Goal: Task Accomplishment & Management: Use online tool/utility

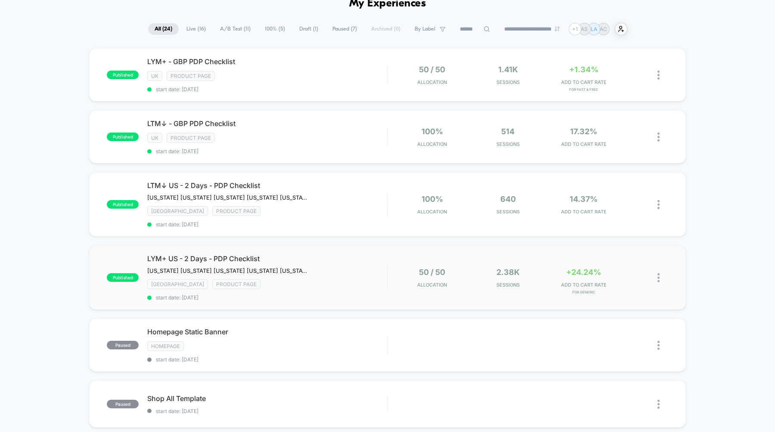
scroll to position [50, 0]
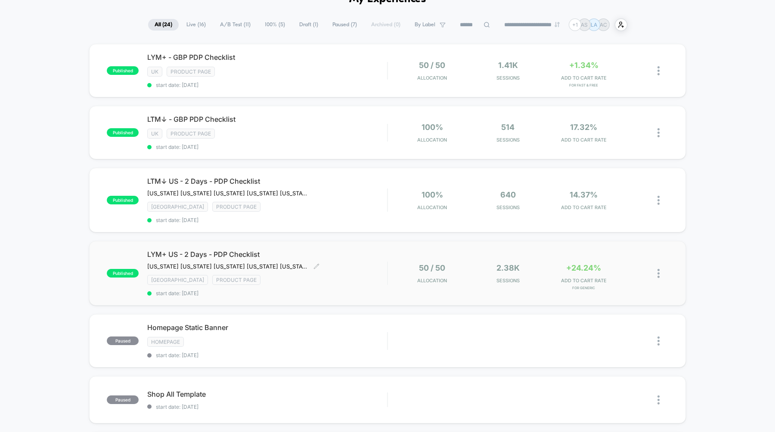
click at [207, 253] on span "LYM+ US - 2 Days - PDP Checklist" at bounding box center [267, 254] width 240 height 9
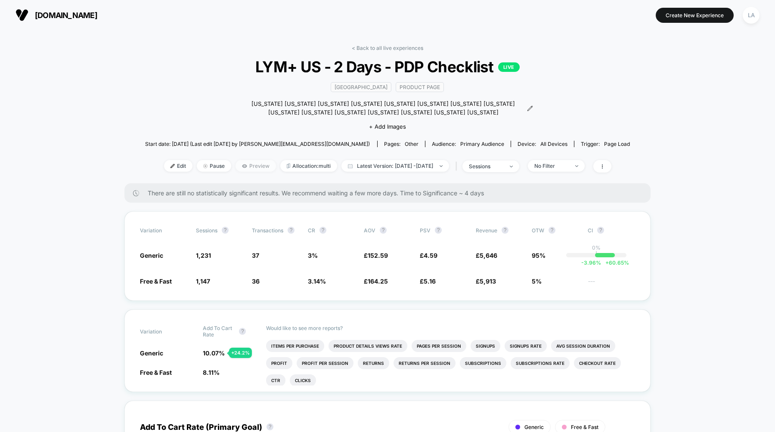
click at [246, 166] on span "Preview" at bounding box center [256, 166] width 40 height 12
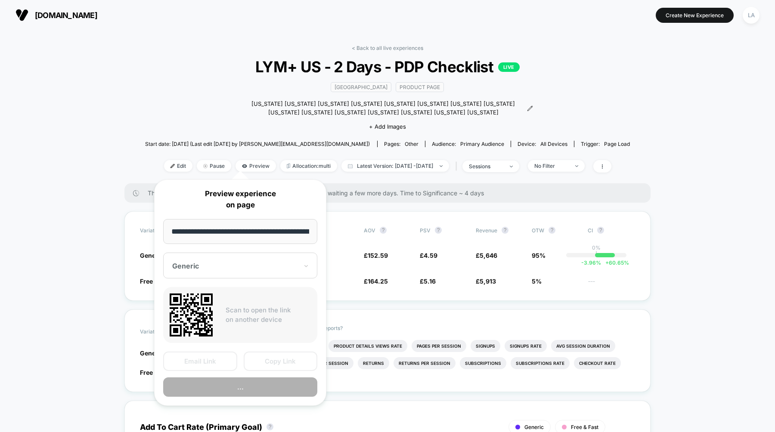
scroll to position [0, 86]
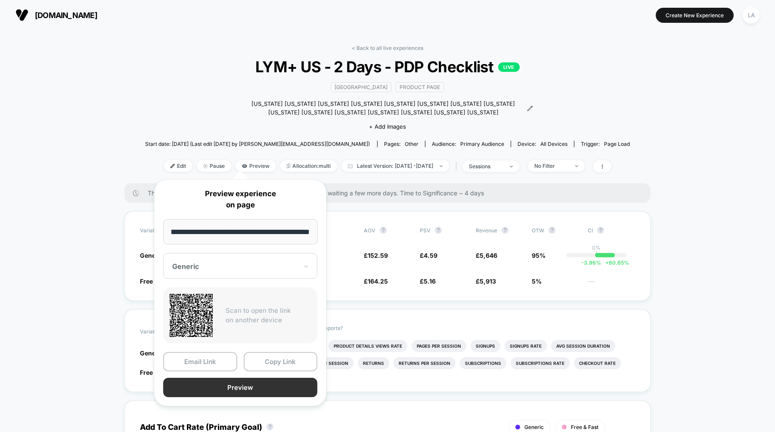
click at [248, 383] on button "Preview" at bounding box center [240, 387] width 154 height 19
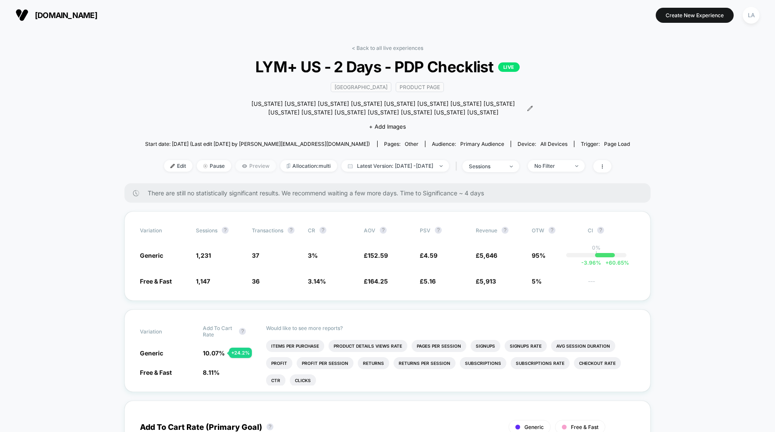
click at [245, 167] on span "Preview" at bounding box center [256, 166] width 40 height 12
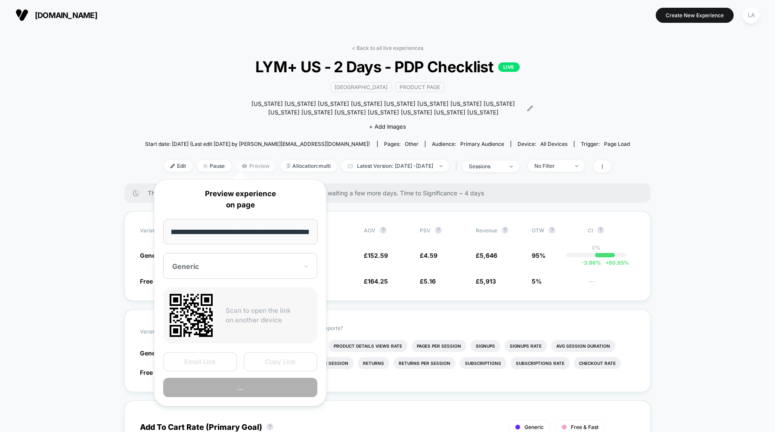
scroll to position [0, 0]
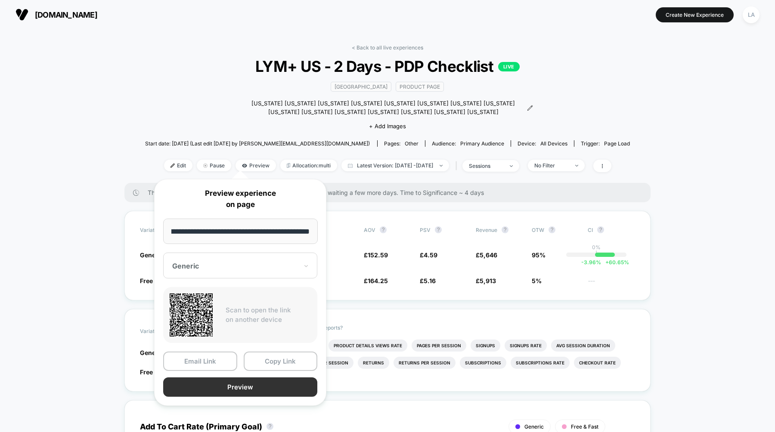
click at [263, 392] on button "Preview" at bounding box center [240, 387] width 154 height 19
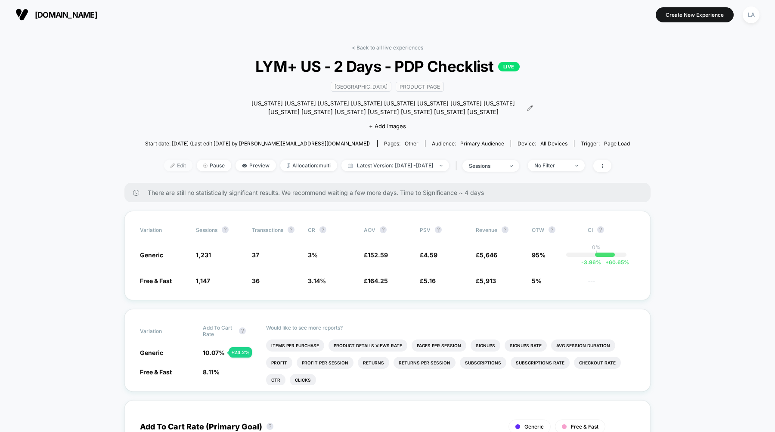
click at [167, 163] on span "Edit" at bounding box center [178, 166] width 28 height 12
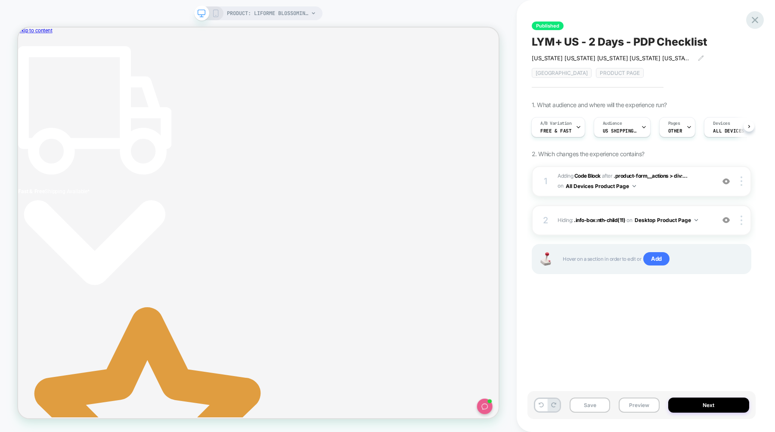
click at [754, 19] on icon at bounding box center [755, 20] width 6 height 6
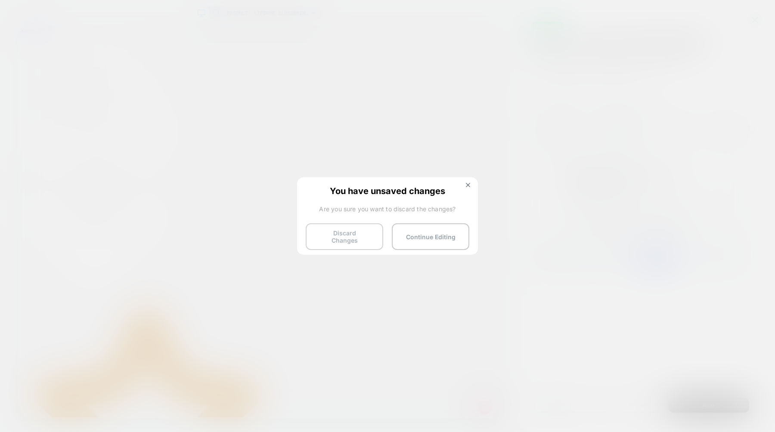
click at [355, 241] on button "Discard Changes" at bounding box center [345, 237] width 78 height 27
